Goal: Check status: Check status

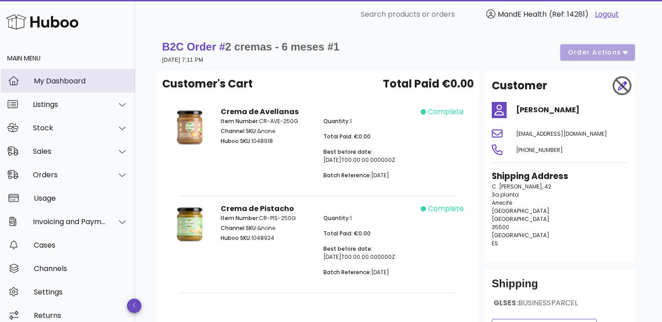
click at [54, 79] on div "My Dashboard" at bounding box center [81, 81] width 94 height 9
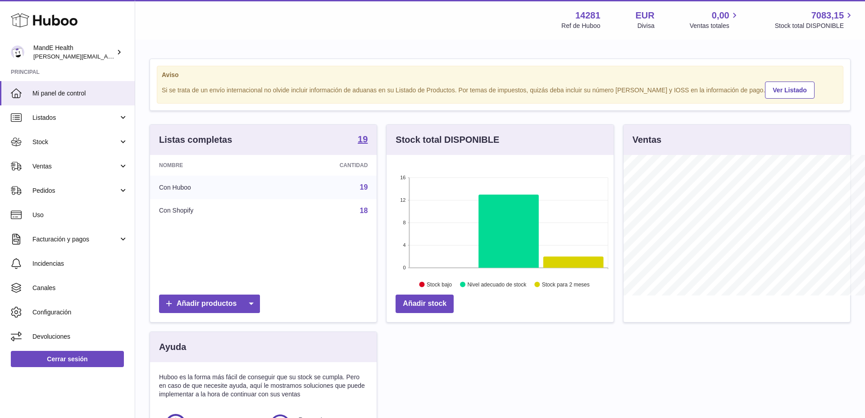
scroll to position [140, 227]
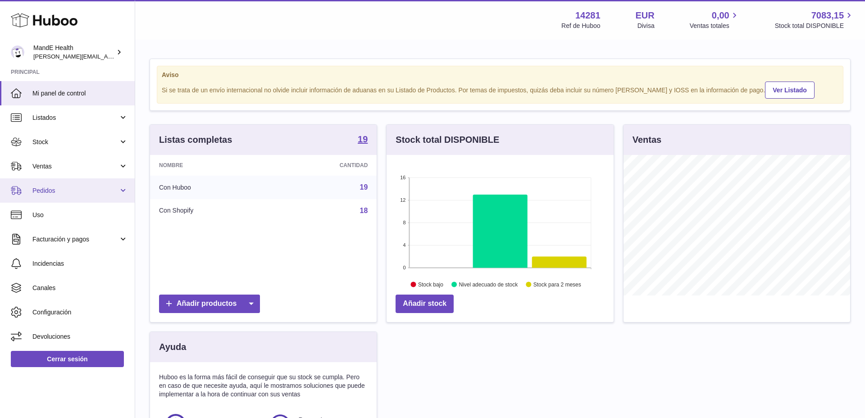
click at [47, 190] on span "Pedidos" at bounding box center [75, 190] width 86 height 9
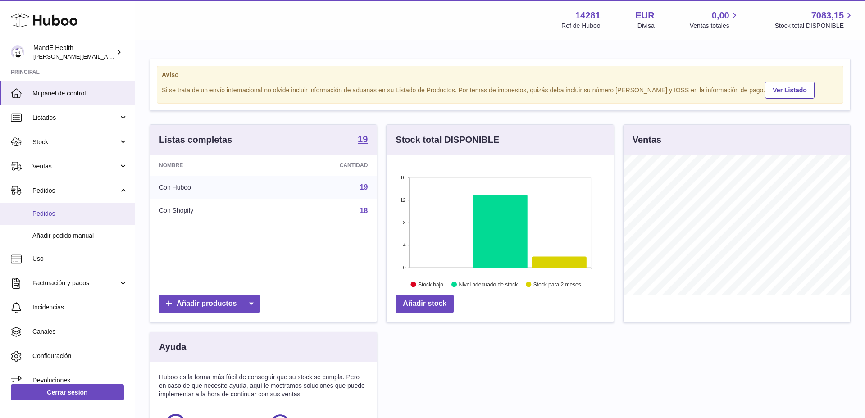
click at [56, 223] on link "Pedidos" at bounding box center [67, 214] width 135 height 22
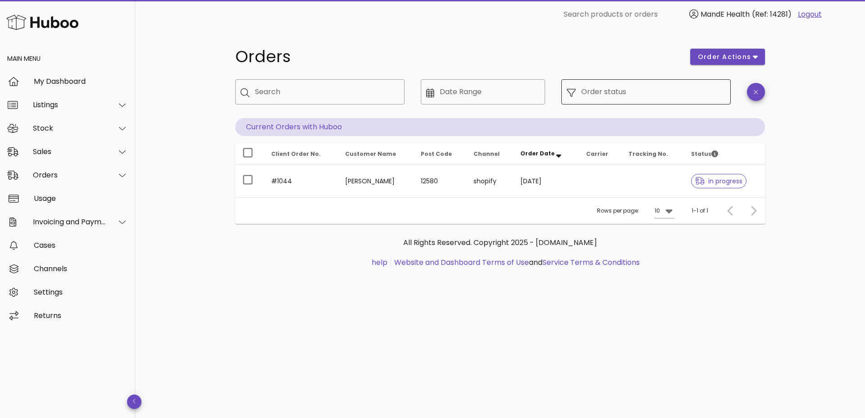
click at [580, 93] on div at bounding box center [573, 92] width 14 height 10
click at [478, 91] on input "Date Range" at bounding box center [489, 92] width 100 height 14
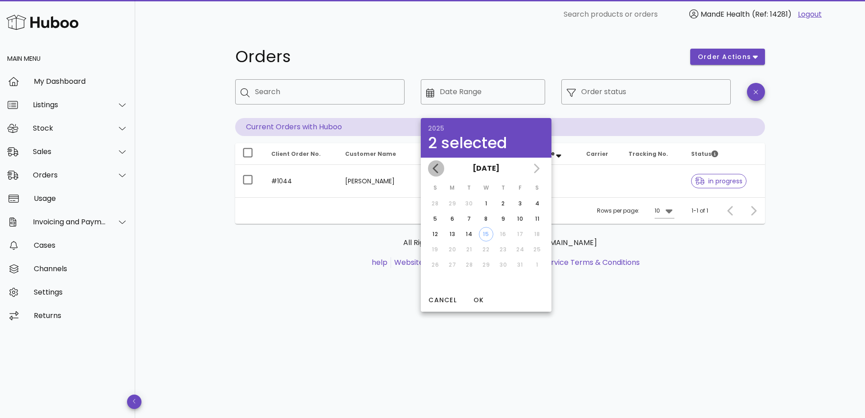
click at [435, 171] on icon "Previous month" at bounding box center [435, 167] width 5 height 9
click at [452, 203] on div "1" at bounding box center [452, 203] width 14 height 8
drag, startPoint x: 469, startPoint y: 260, endPoint x: 473, endPoint y: 273, distance: 13.2
click at [469, 261] on div "30" at bounding box center [469, 265] width 14 height 8
type input "**********"
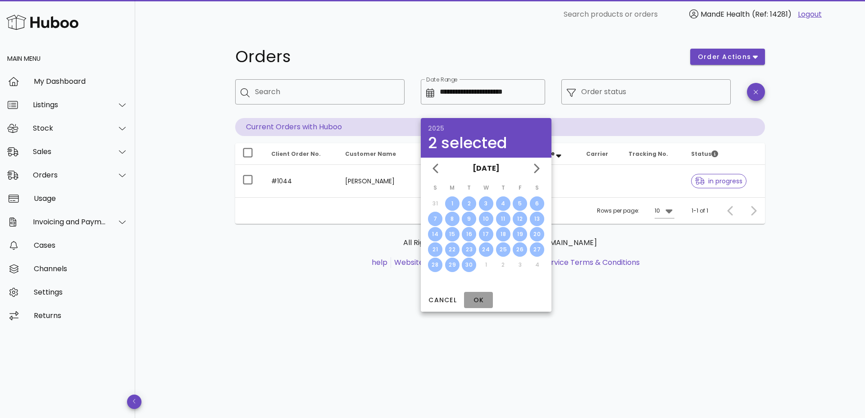
click at [479, 297] on span "OK" at bounding box center [478, 299] width 22 height 9
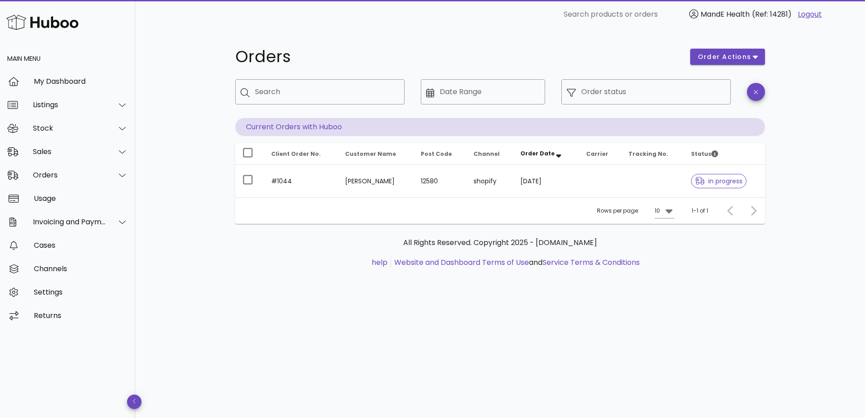
type input "**********"
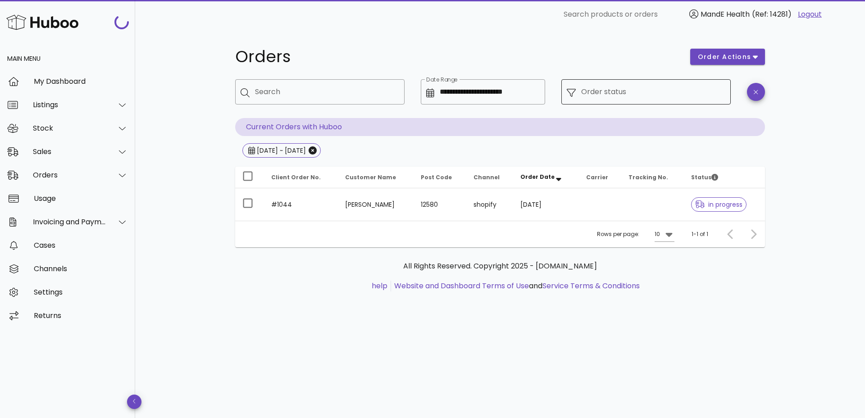
click at [587, 101] on div "Order status" at bounding box center [653, 91] width 144 height 25
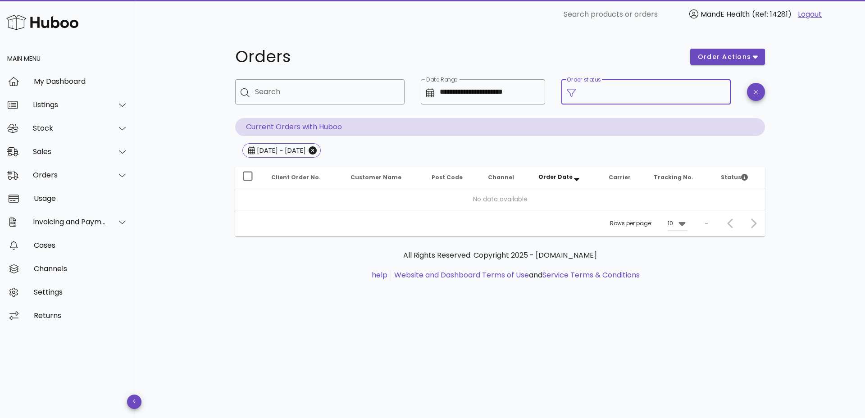
click at [584, 86] on input "Order status" at bounding box center [653, 92] width 144 height 14
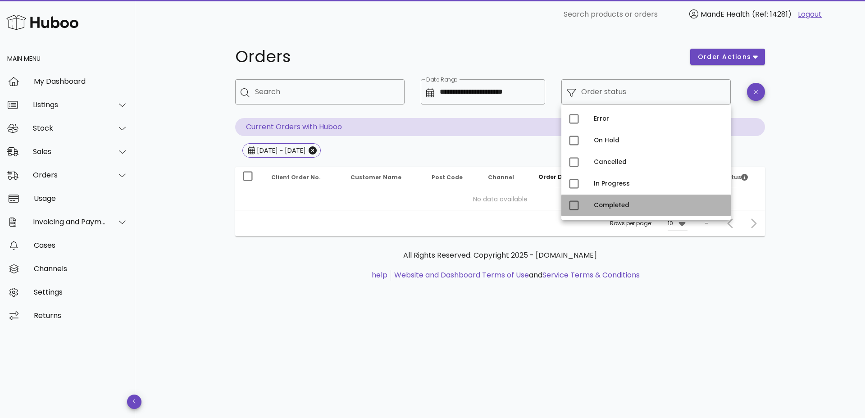
click at [598, 199] on div "Completed" at bounding box center [658, 205] width 130 height 14
type input "**********"
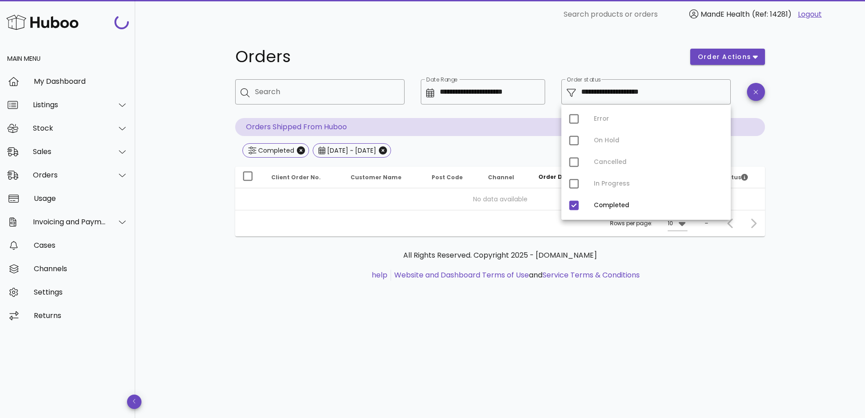
click at [804, 218] on div "**********" at bounding box center [499, 223] width 729 height 389
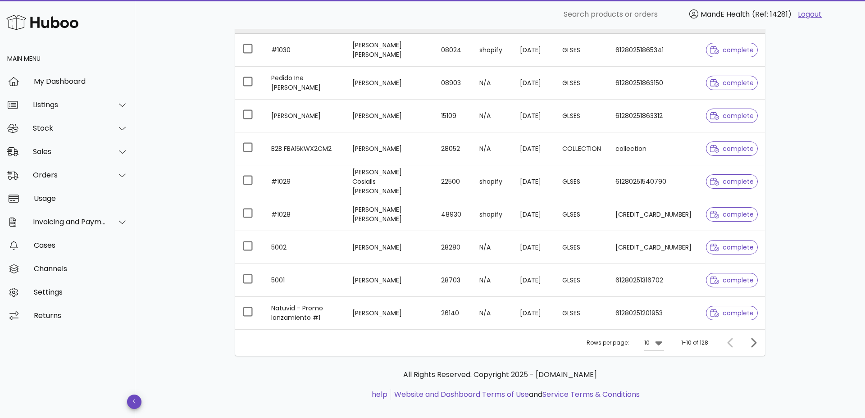
scroll to position [198, 0]
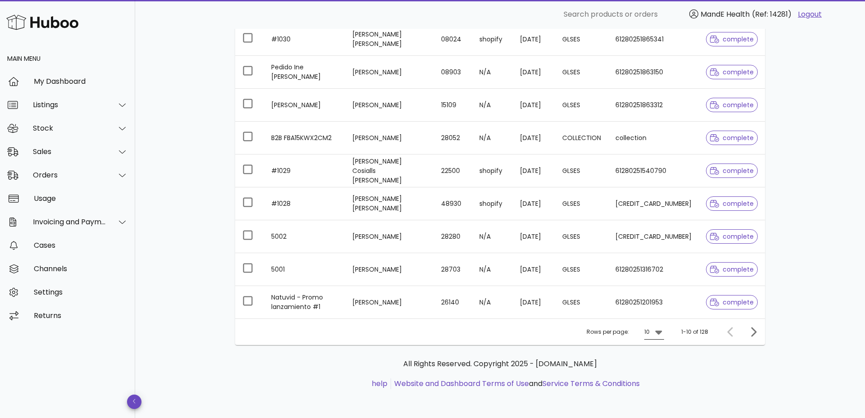
click at [661, 332] on icon at bounding box center [658, 333] width 7 height 4
click at [657, 383] on div "50" at bounding box center [656, 382] width 9 height 9
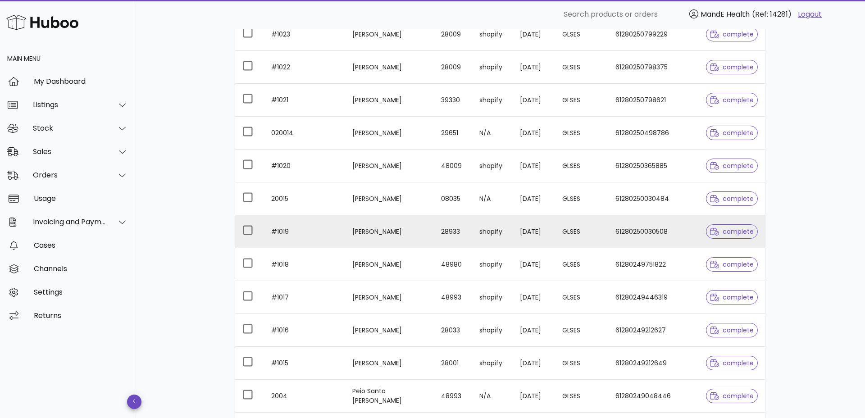
scroll to position [1053, 0]
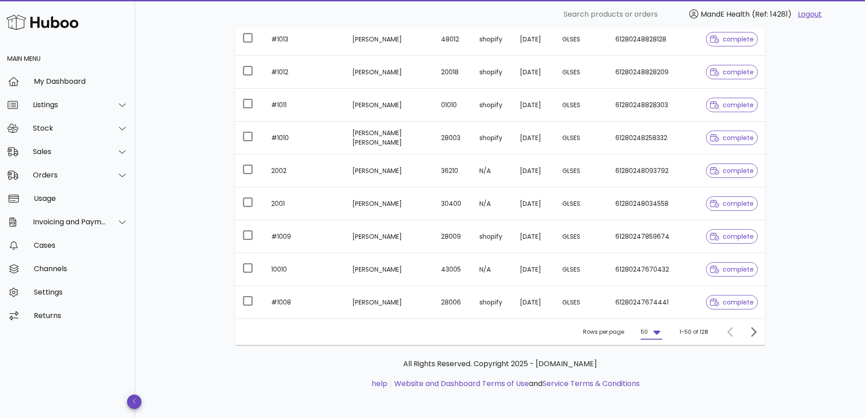
click at [654, 330] on icon at bounding box center [656, 331] width 11 height 11
click at [682, 372] on div "All Rights Reserved. Copyright 2025 - huboo.co.uk help Website and Dashboard Te…" at bounding box center [499, 373] width 515 height 31
click at [755, 331] on icon "Next page" at bounding box center [753, 331] width 5 height 9
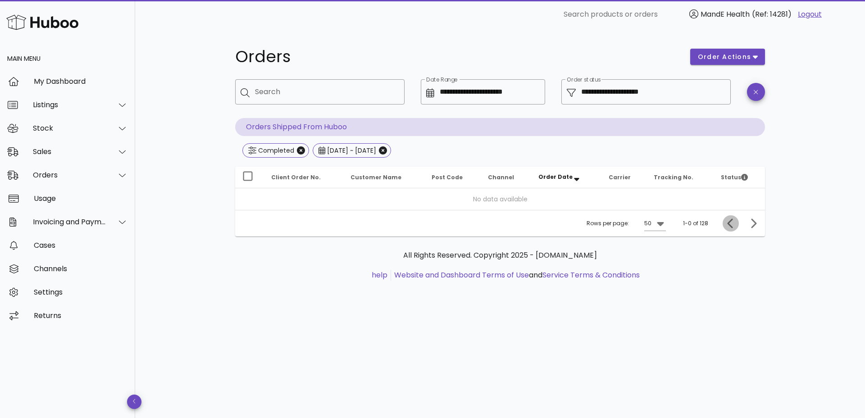
click at [728, 223] on icon "Previous page" at bounding box center [729, 222] width 5 height 9
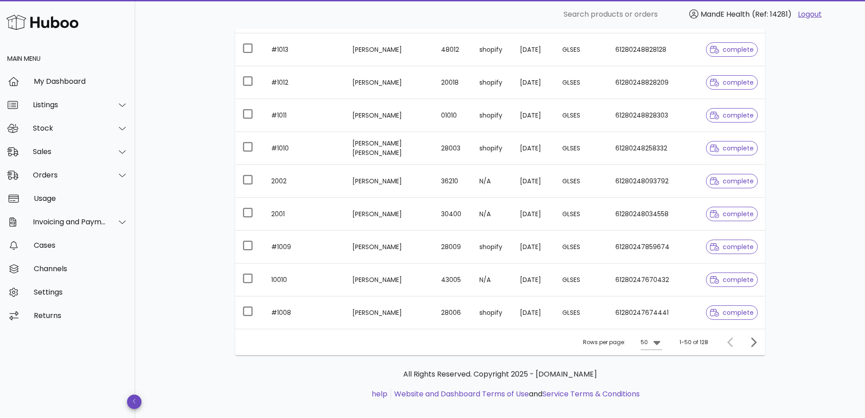
scroll to position [1050, 0]
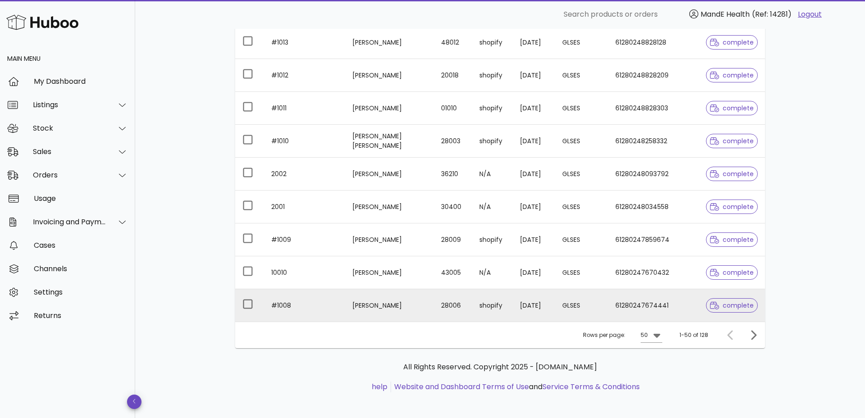
click at [555, 308] on td "02/09/2025" at bounding box center [533, 305] width 42 height 32
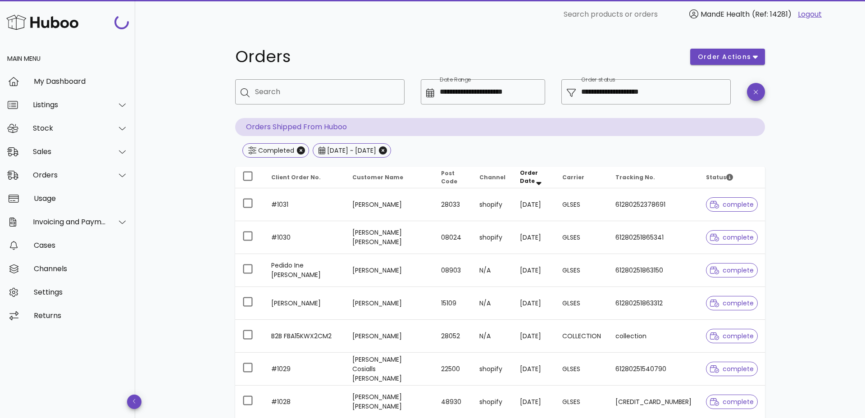
scroll to position [1050, 0]
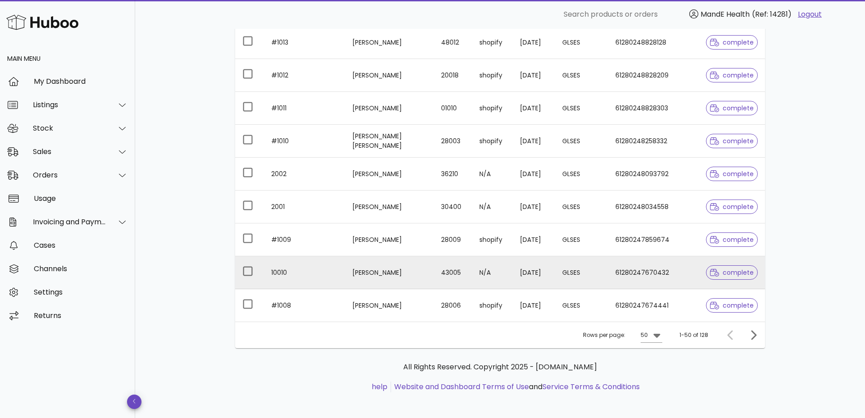
click at [382, 268] on td "[PERSON_NAME]" at bounding box center [389, 272] width 89 height 33
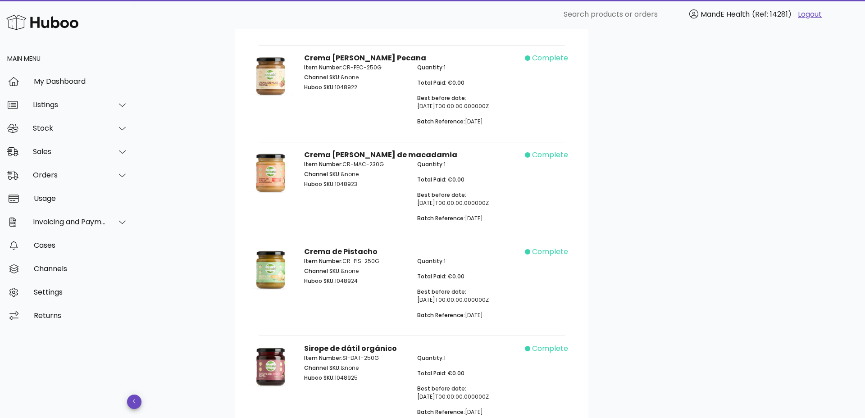
scroll to position [636, 0]
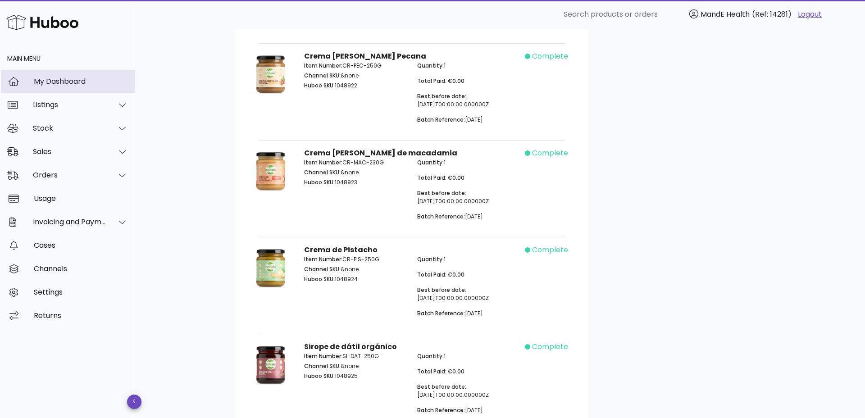
click at [73, 85] on div "My Dashboard" at bounding box center [81, 81] width 94 height 9
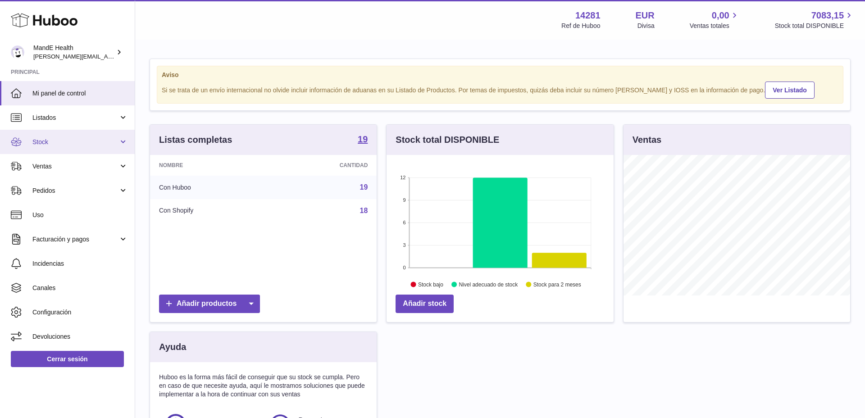
scroll to position [140, 227]
click at [55, 141] on span "Stock" at bounding box center [75, 142] width 86 height 9
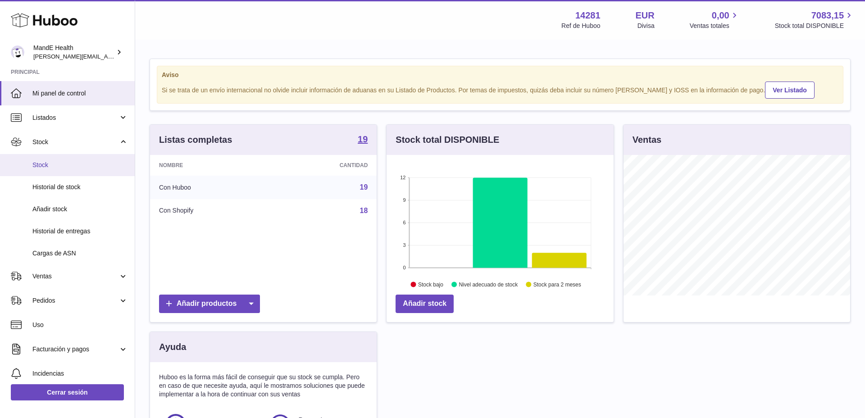
click at [54, 169] on link "Stock" at bounding box center [67, 165] width 135 height 22
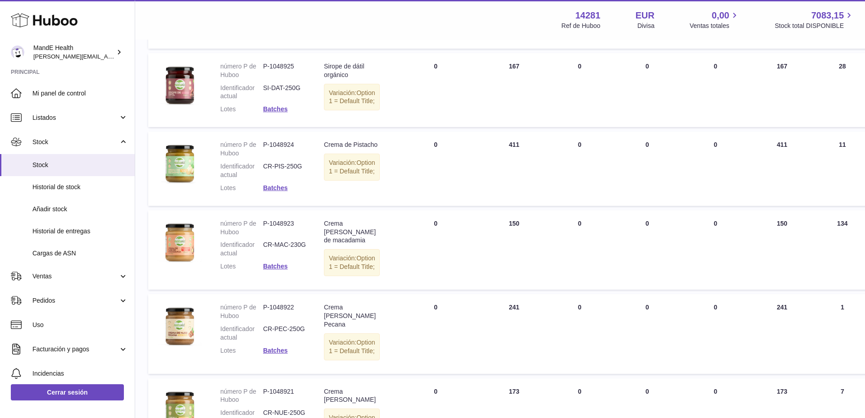
scroll to position [671, 1]
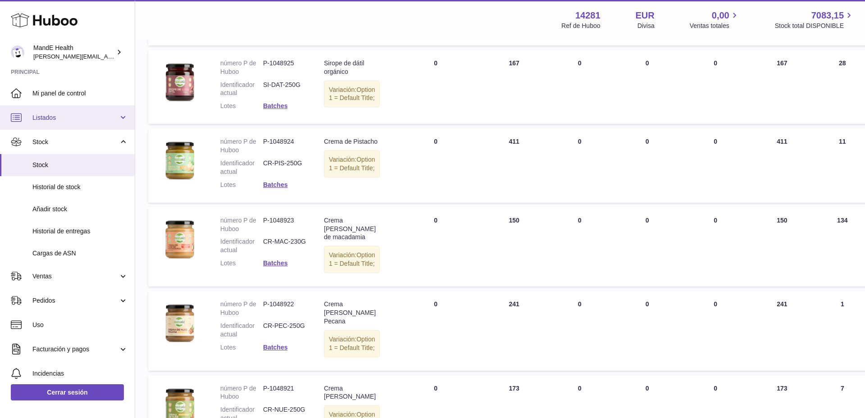
click at [63, 119] on span "Listados" at bounding box center [75, 117] width 86 height 9
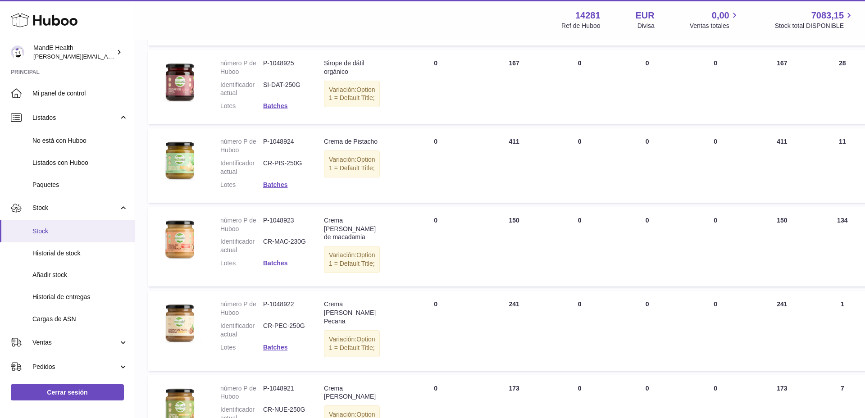
click at [52, 233] on span "Stock" at bounding box center [79, 231] width 95 height 9
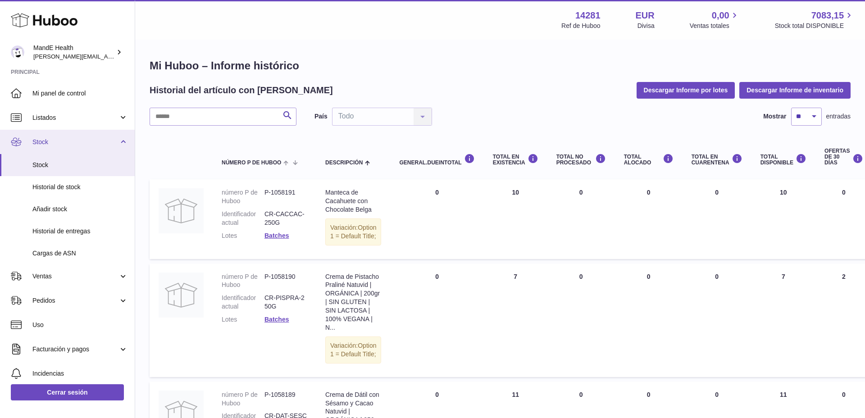
click at [120, 140] on link "Stock" at bounding box center [67, 142] width 135 height 24
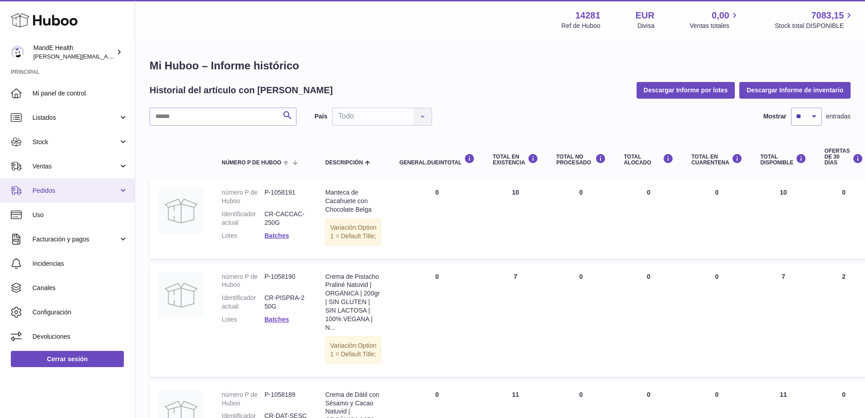
click at [56, 186] on span "Pedidos" at bounding box center [75, 190] width 86 height 9
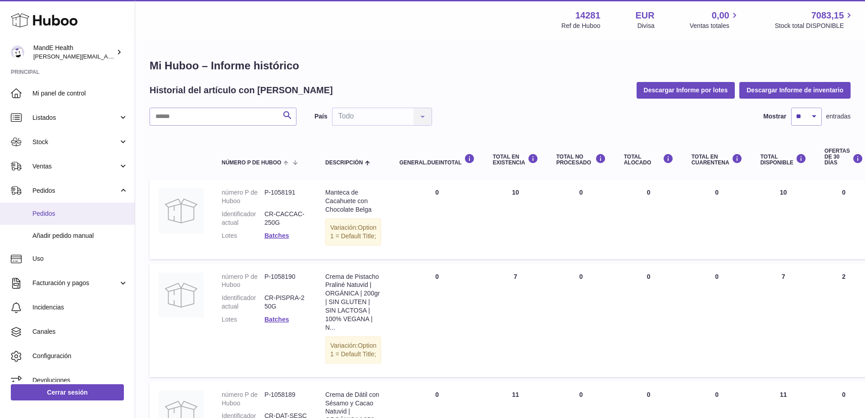
click at [53, 211] on span "Pedidos" at bounding box center [79, 213] width 95 height 9
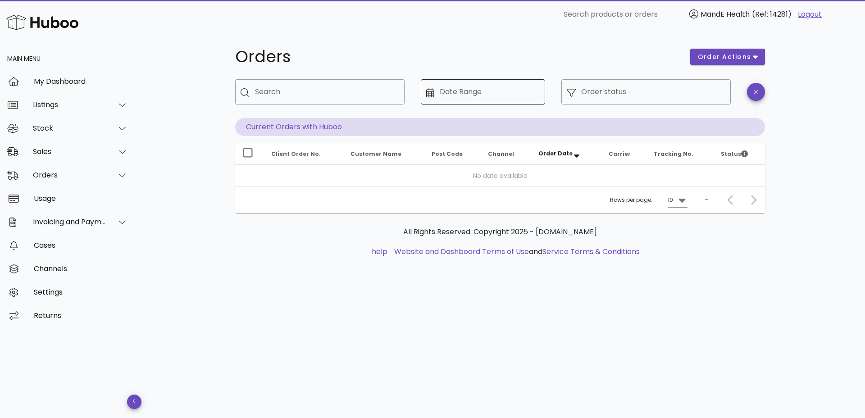
click at [480, 91] on input "Date Range" at bounding box center [489, 92] width 100 height 14
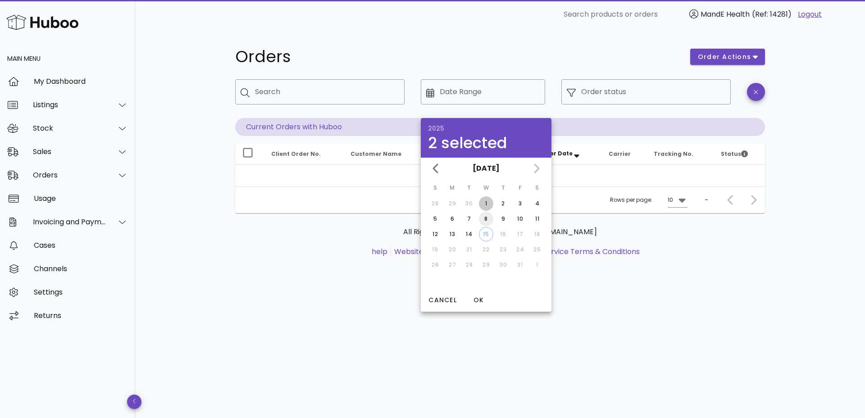
drag, startPoint x: 486, startPoint y: 201, endPoint x: 480, endPoint y: 219, distance: 18.5
click at [486, 201] on div "1" at bounding box center [486, 203] width 14 height 8
click at [470, 236] on div "14" at bounding box center [469, 234] width 14 height 8
type input "**********"
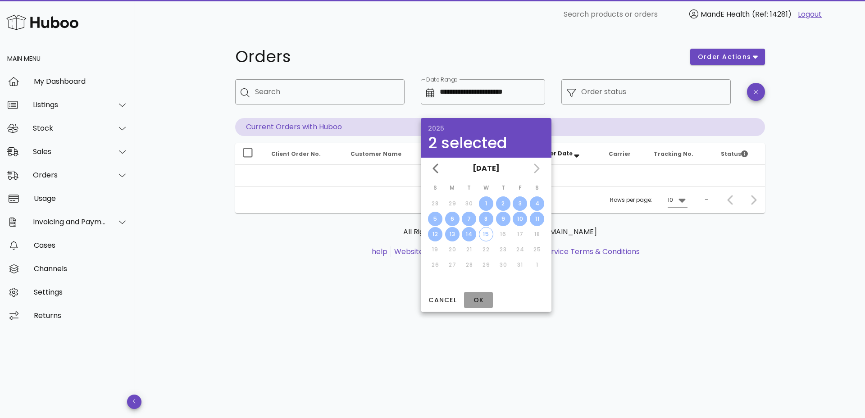
click at [470, 299] on span "OK" at bounding box center [478, 299] width 22 height 9
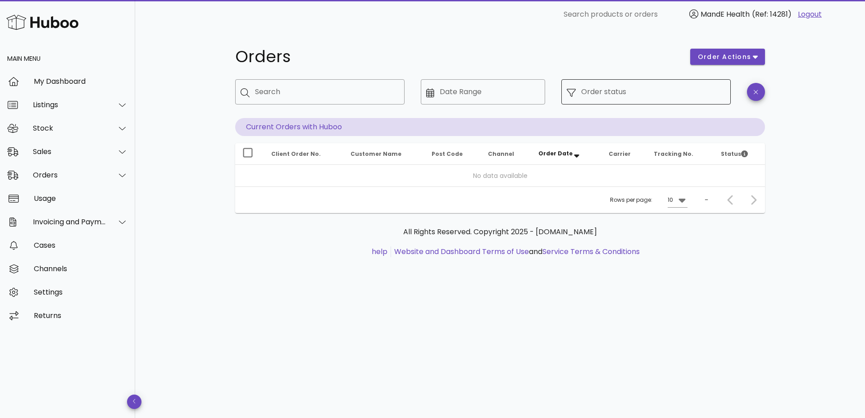
type input "**********"
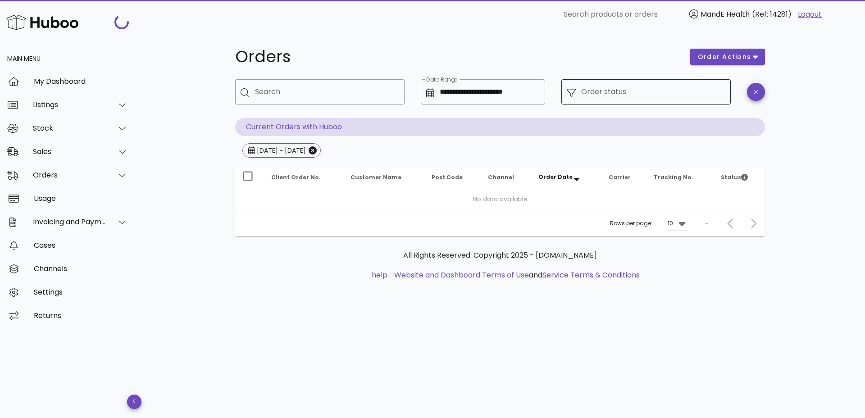
click at [618, 85] on input "Order status" at bounding box center [653, 92] width 144 height 14
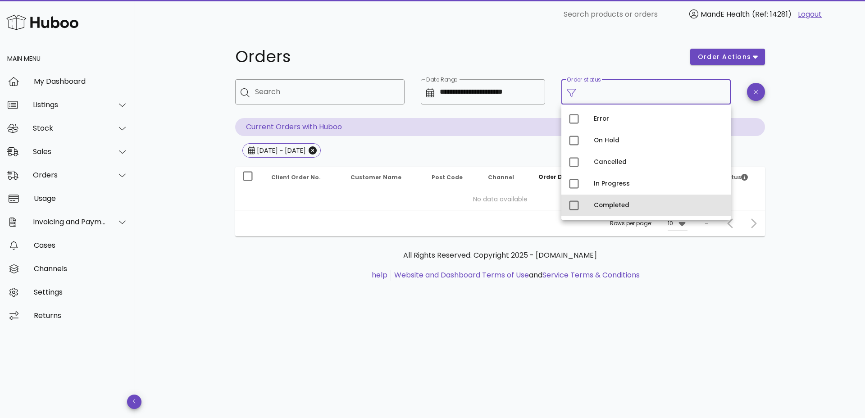
click at [606, 202] on div "Completed" at bounding box center [658, 205] width 130 height 7
type input "**********"
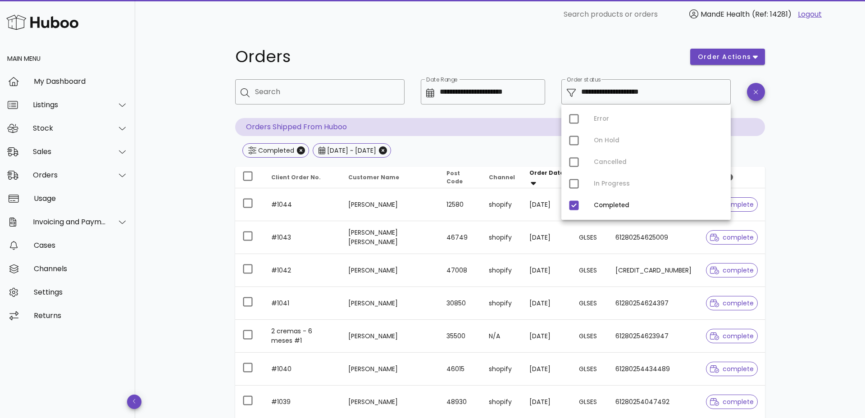
click at [169, 204] on div "**********" at bounding box center [499, 322] width 729 height 587
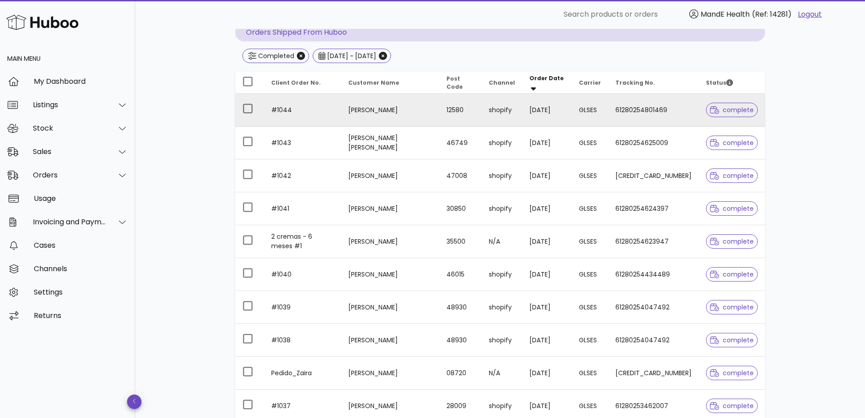
scroll to position [198, 0]
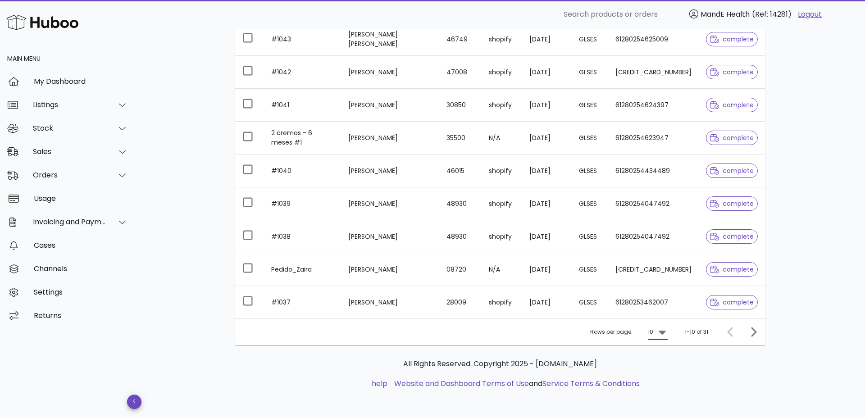
click at [654, 333] on div "10" at bounding box center [651, 332] width 7 height 14
click at [657, 376] on div "50" at bounding box center [660, 381] width 9 height 19
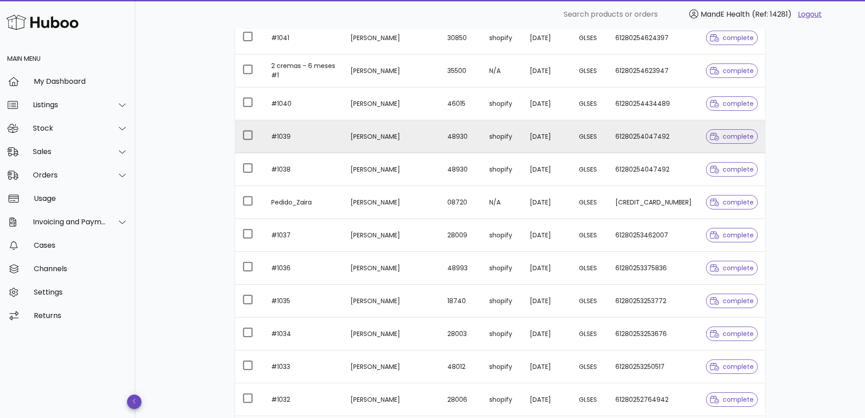
scroll to position [395, 0]
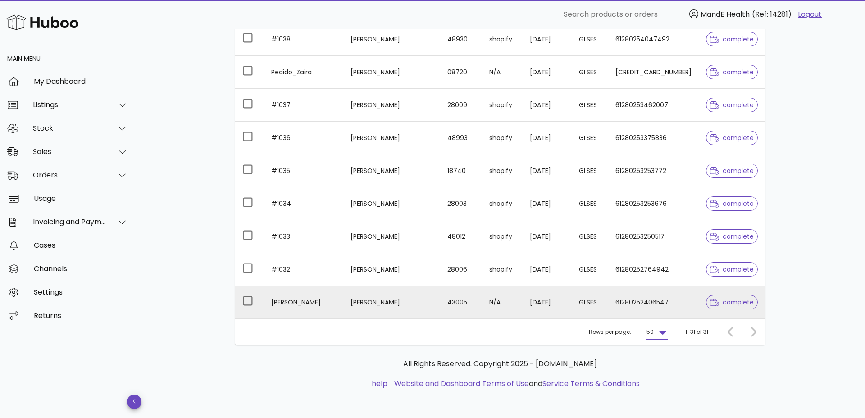
click at [504, 303] on td "N/A" at bounding box center [502, 302] width 41 height 32
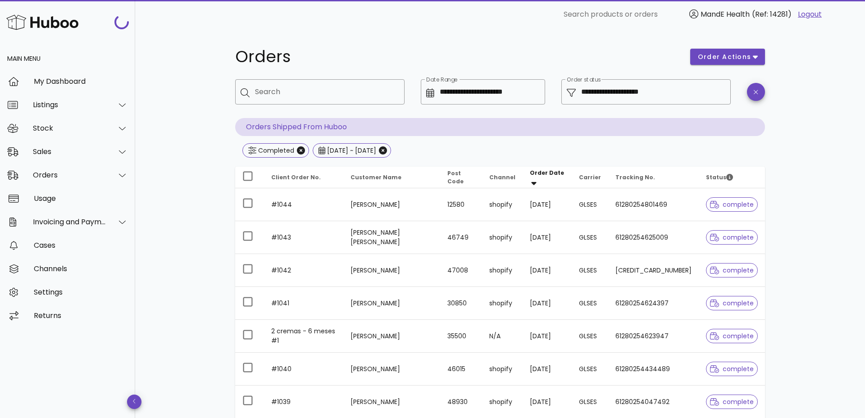
scroll to position [395, 0]
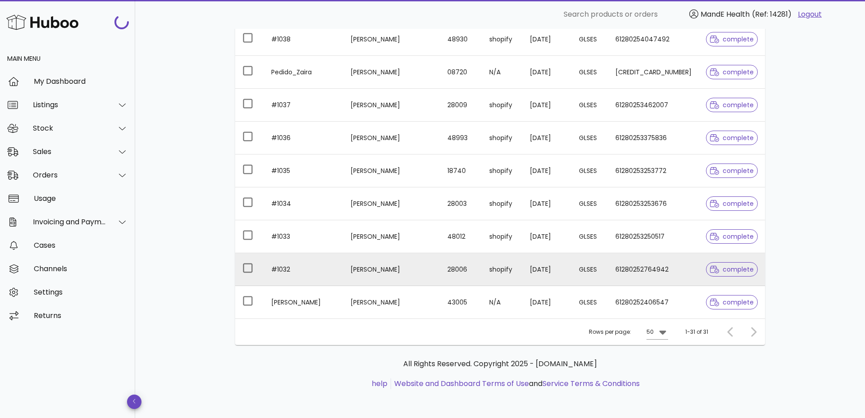
click at [453, 269] on td "28006" at bounding box center [461, 269] width 42 height 33
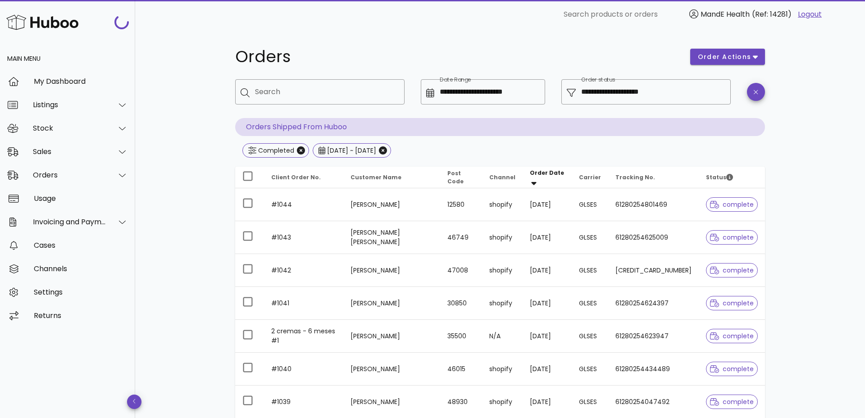
scroll to position [395, 0]
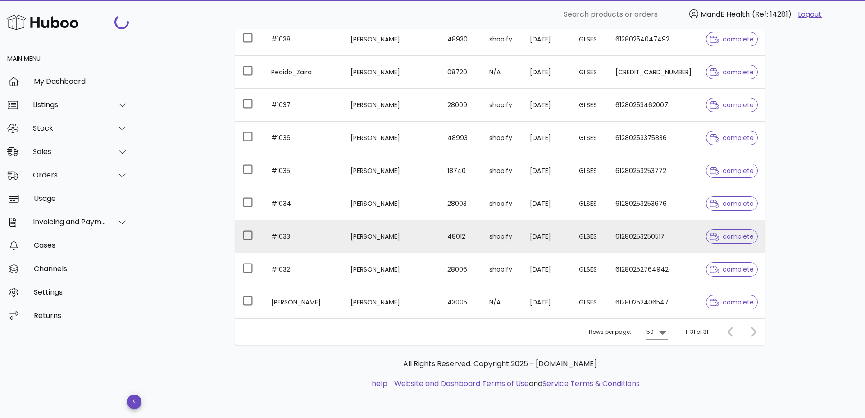
click at [375, 232] on td "[PERSON_NAME]" at bounding box center [391, 236] width 97 height 33
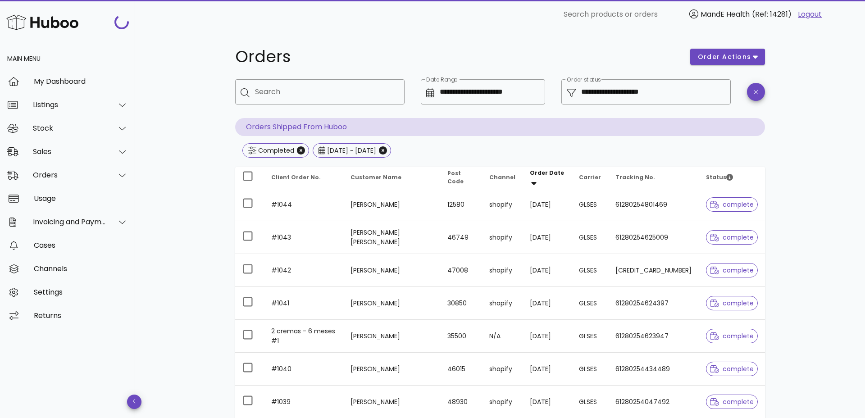
scroll to position [395, 0]
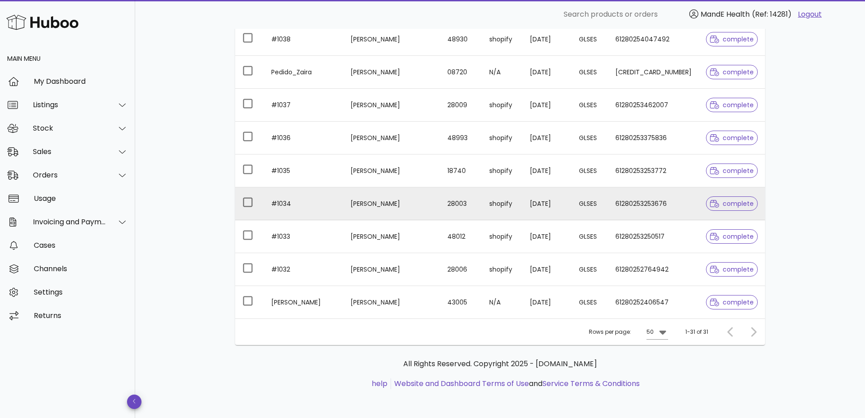
click at [388, 211] on td "[PERSON_NAME]" at bounding box center [391, 203] width 97 height 33
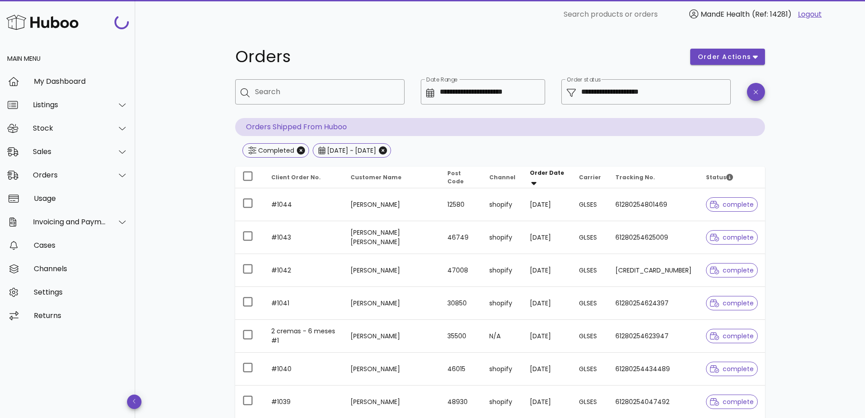
scroll to position [395, 0]
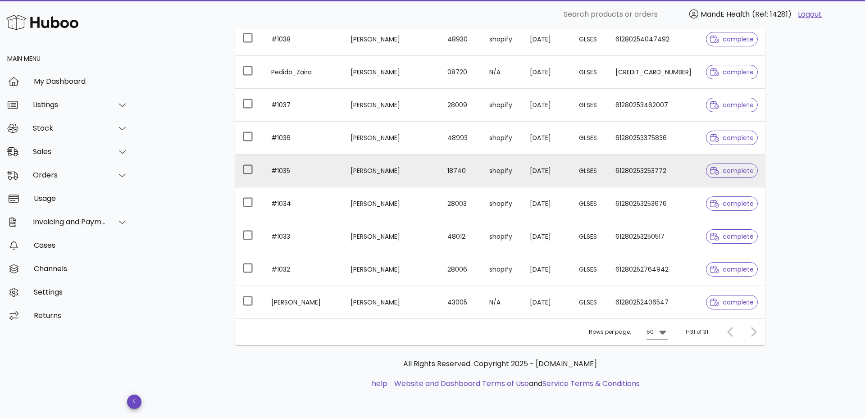
click at [384, 171] on td "[PERSON_NAME]" at bounding box center [391, 170] width 97 height 33
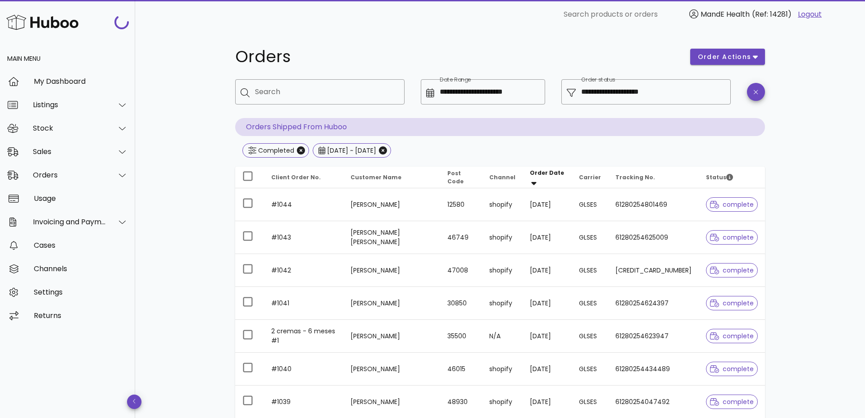
scroll to position [395, 0]
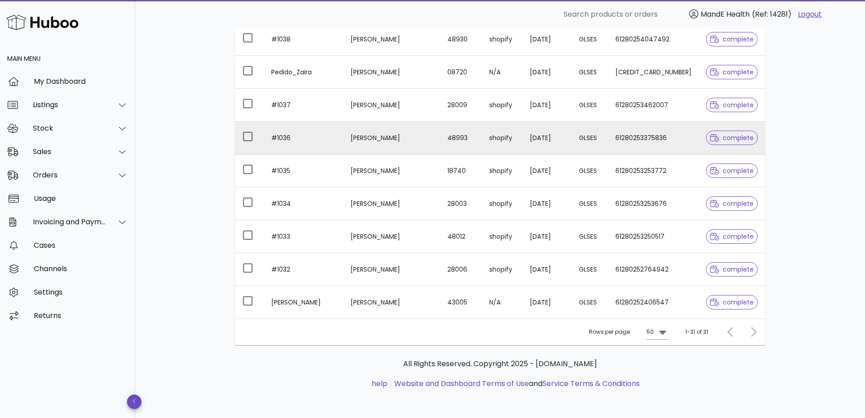
click at [325, 137] on td "#1036" at bounding box center [303, 138] width 79 height 33
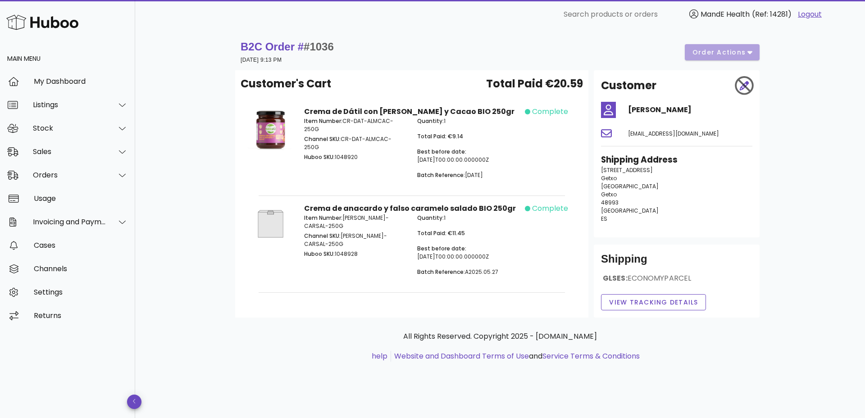
scroll to position [395, 0]
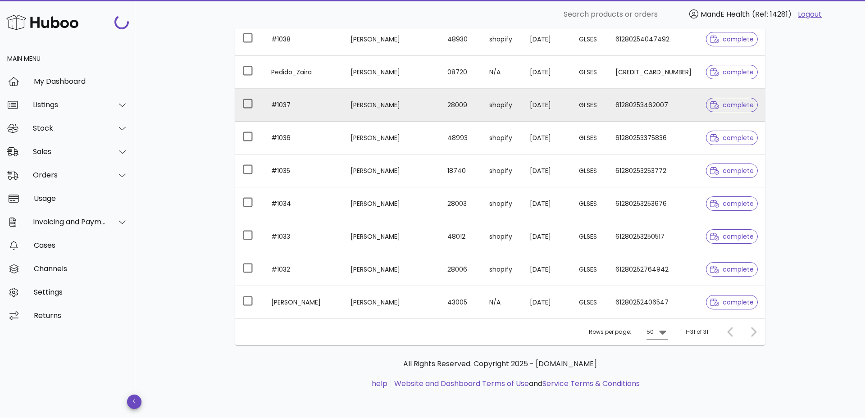
click at [292, 111] on td "#1037" at bounding box center [303, 105] width 79 height 33
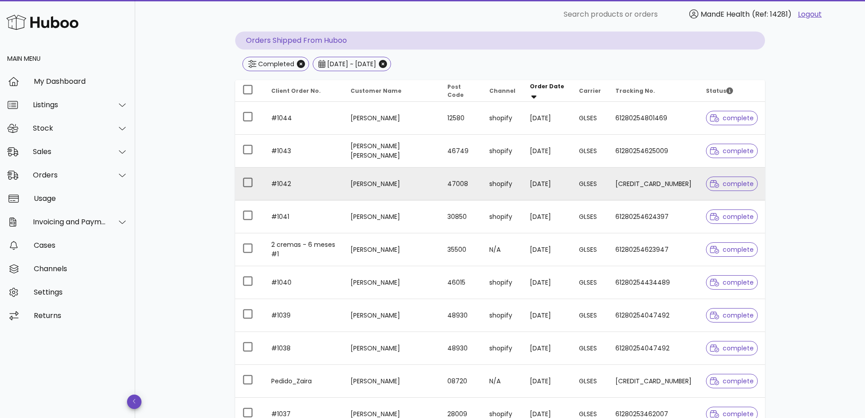
scroll to position [84, 0]
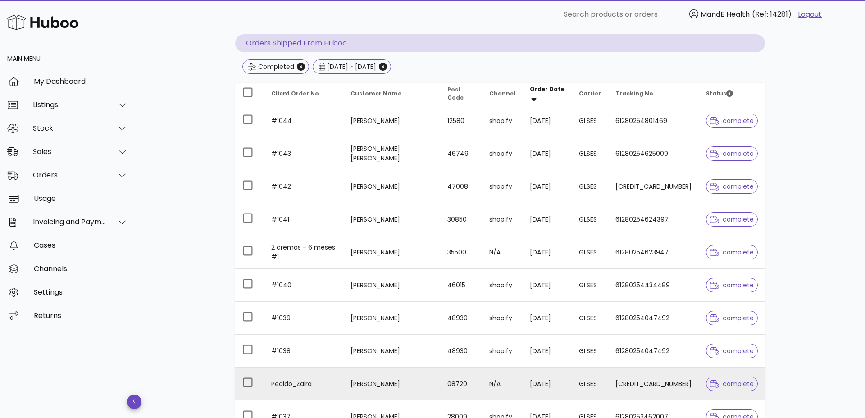
click at [382, 387] on td "[PERSON_NAME]" at bounding box center [391, 383] width 97 height 33
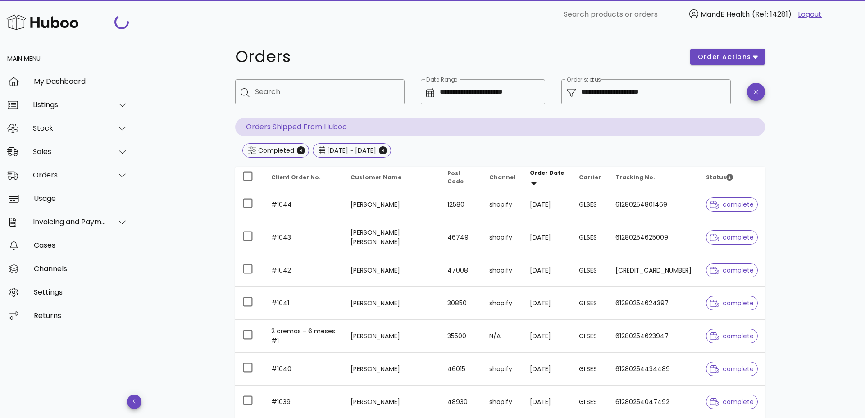
scroll to position [84, 0]
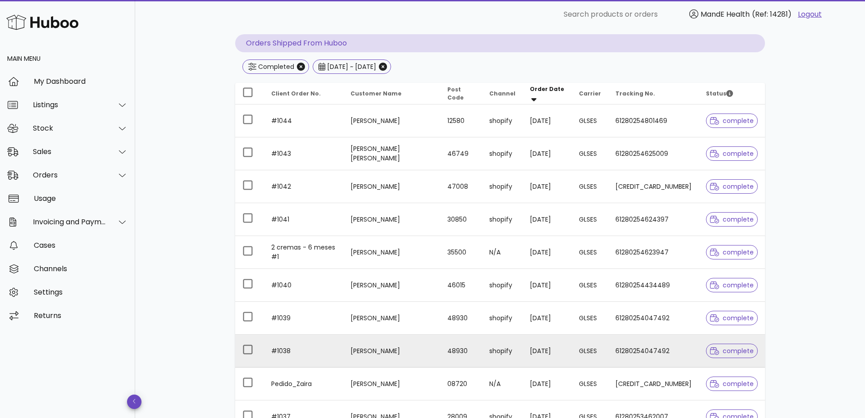
click at [378, 351] on td "[PERSON_NAME]" at bounding box center [391, 351] width 97 height 33
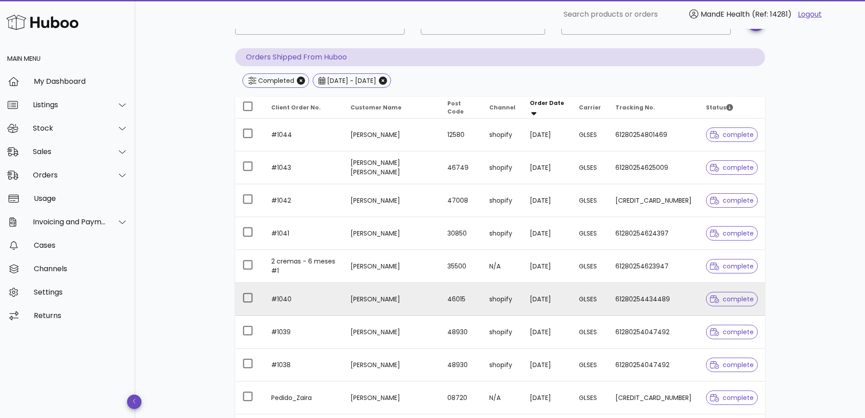
scroll to position [63, 0]
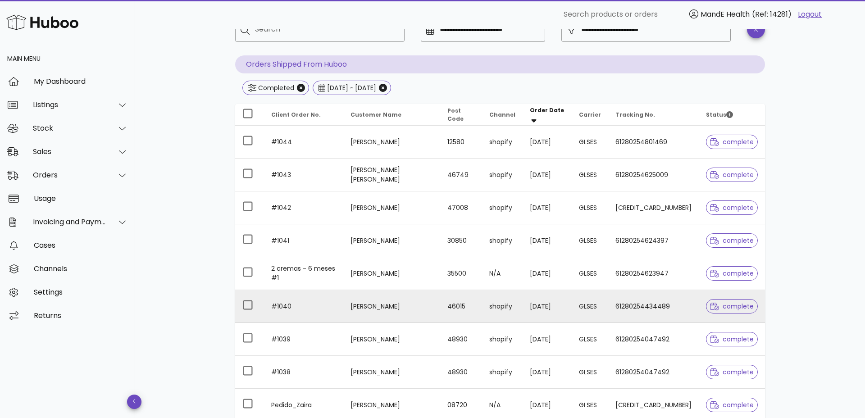
click at [378, 296] on td "[PERSON_NAME]" at bounding box center [391, 306] width 97 height 33
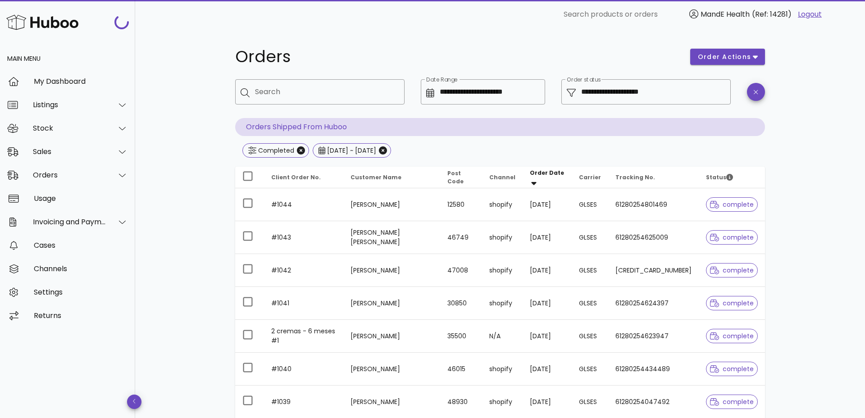
scroll to position [63, 0]
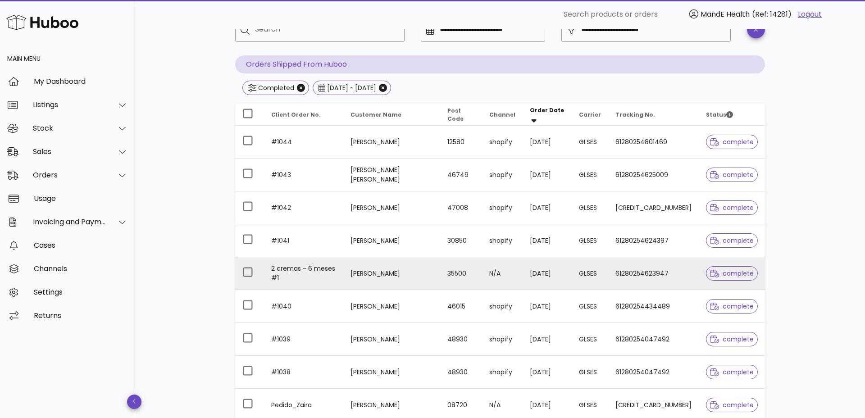
click at [407, 275] on td "[PERSON_NAME]" at bounding box center [391, 273] width 97 height 33
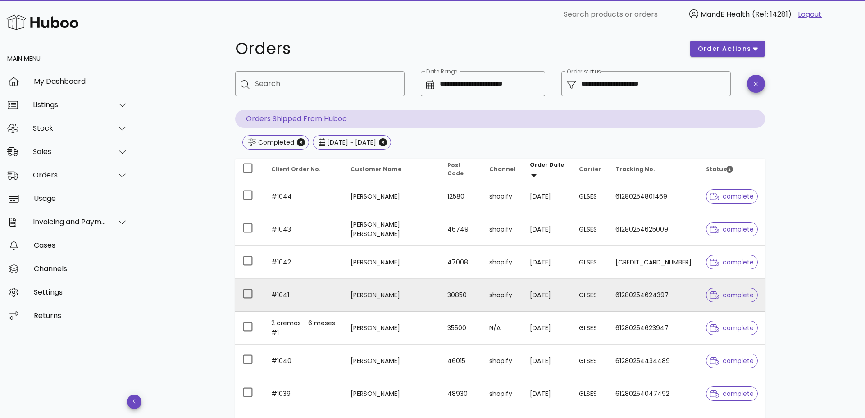
click at [394, 279] on td "[PERSON_NAME]" at bounding box center [391, 295] width 97 height 33
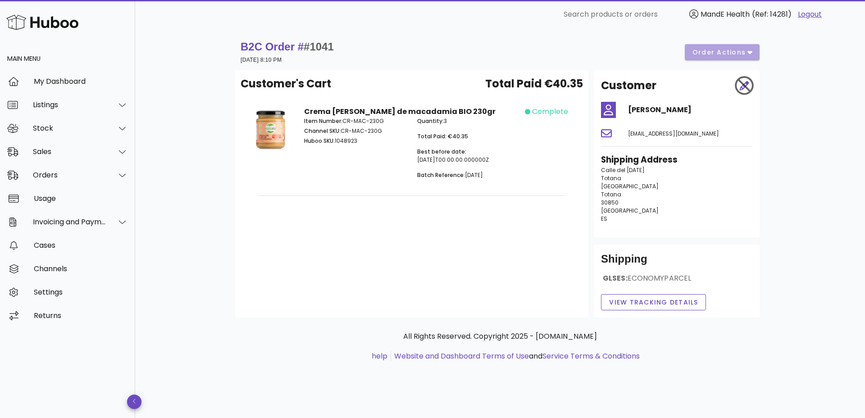
scroll to position [41, 0]
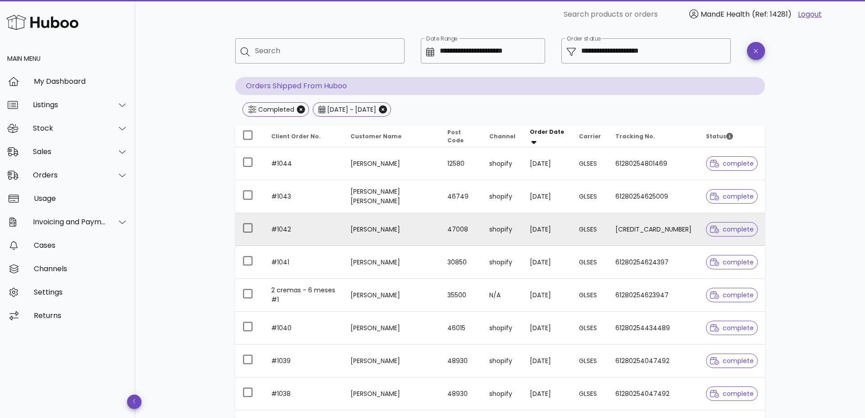
click at [399, 231] on td "[PERSON_NAME]" at bounding box center [391, 229] width 97 height 33
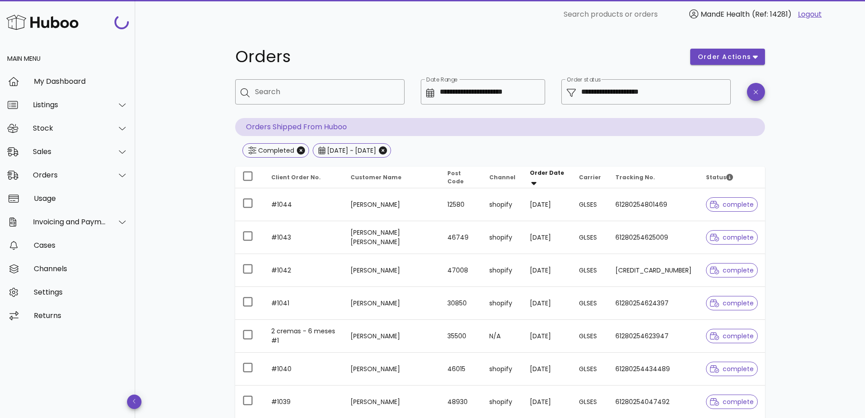
scroll to position [41, 0]
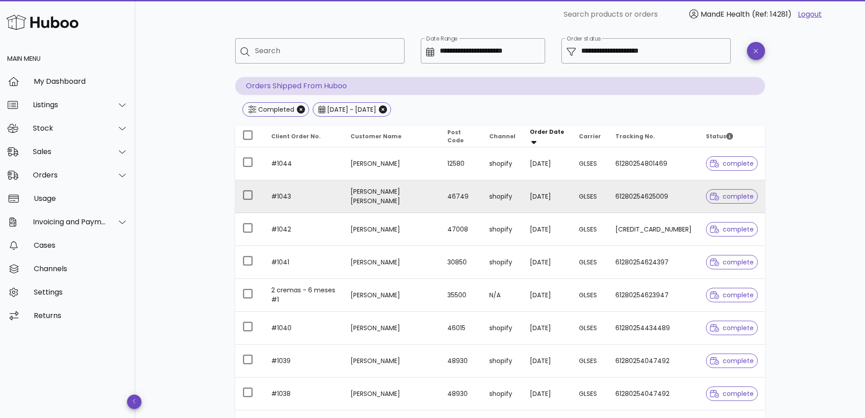
click at [307, 194] on td "#1043" at bounding box center [303, 196] width 79 height 33
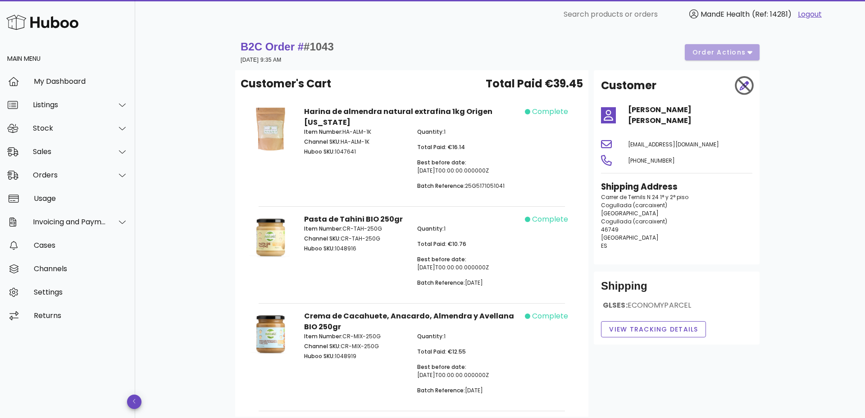
scroll to position [41, 0]
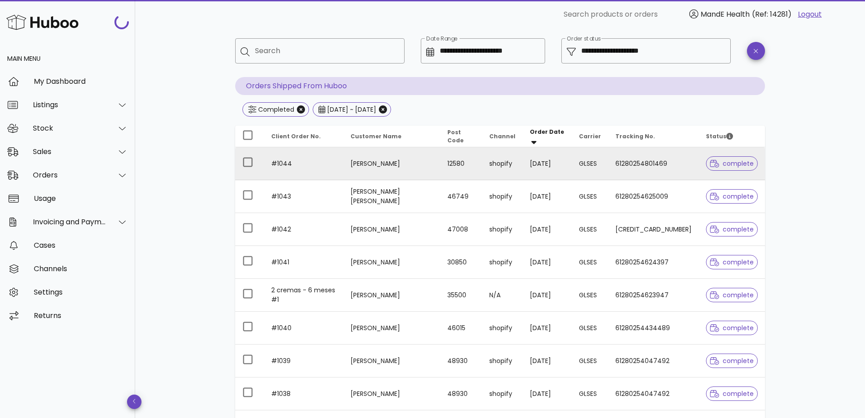
click at [327, 156] on td "#1044" at bounding box center [303, 163] width 79 height 33
